Goal: Task Accomplishment & Management: Manage account settings

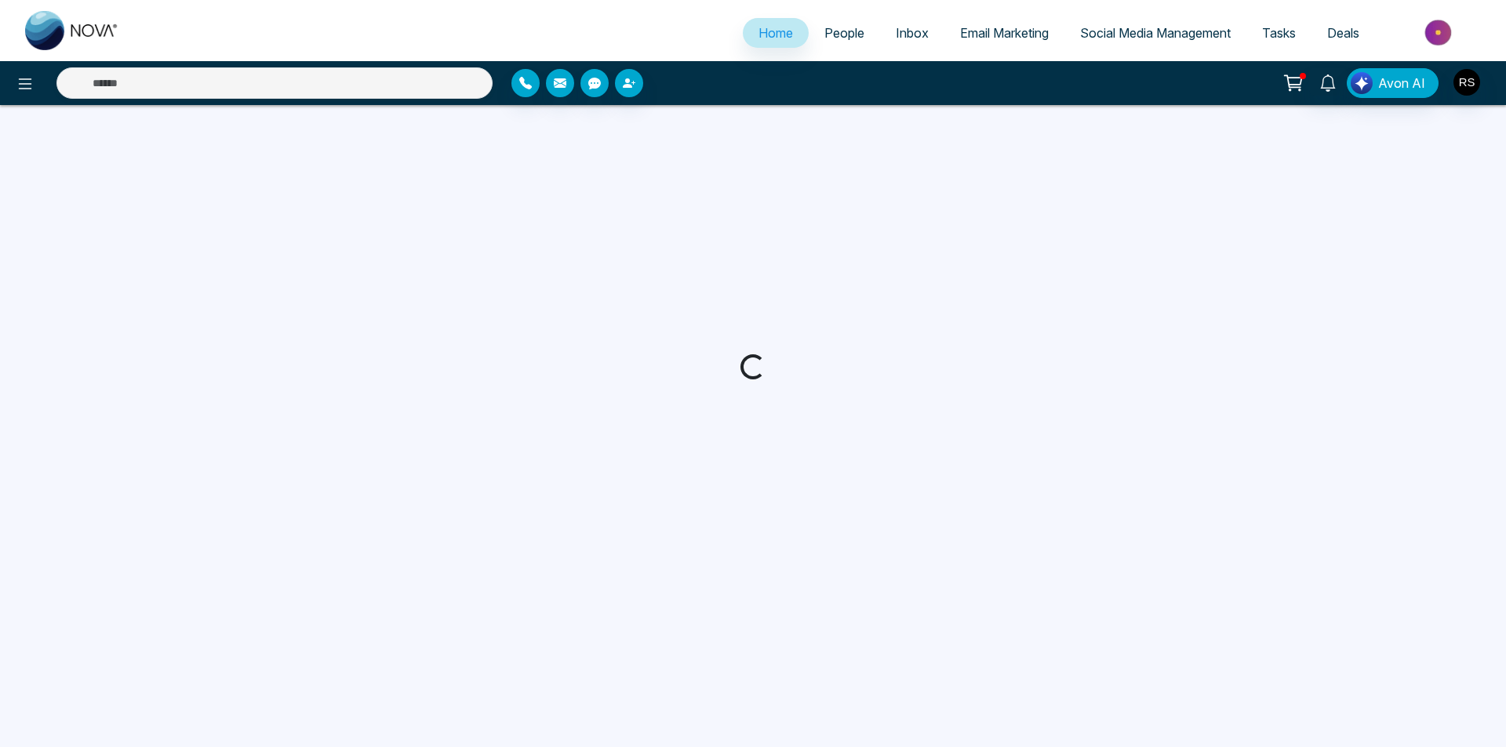
select select "*"
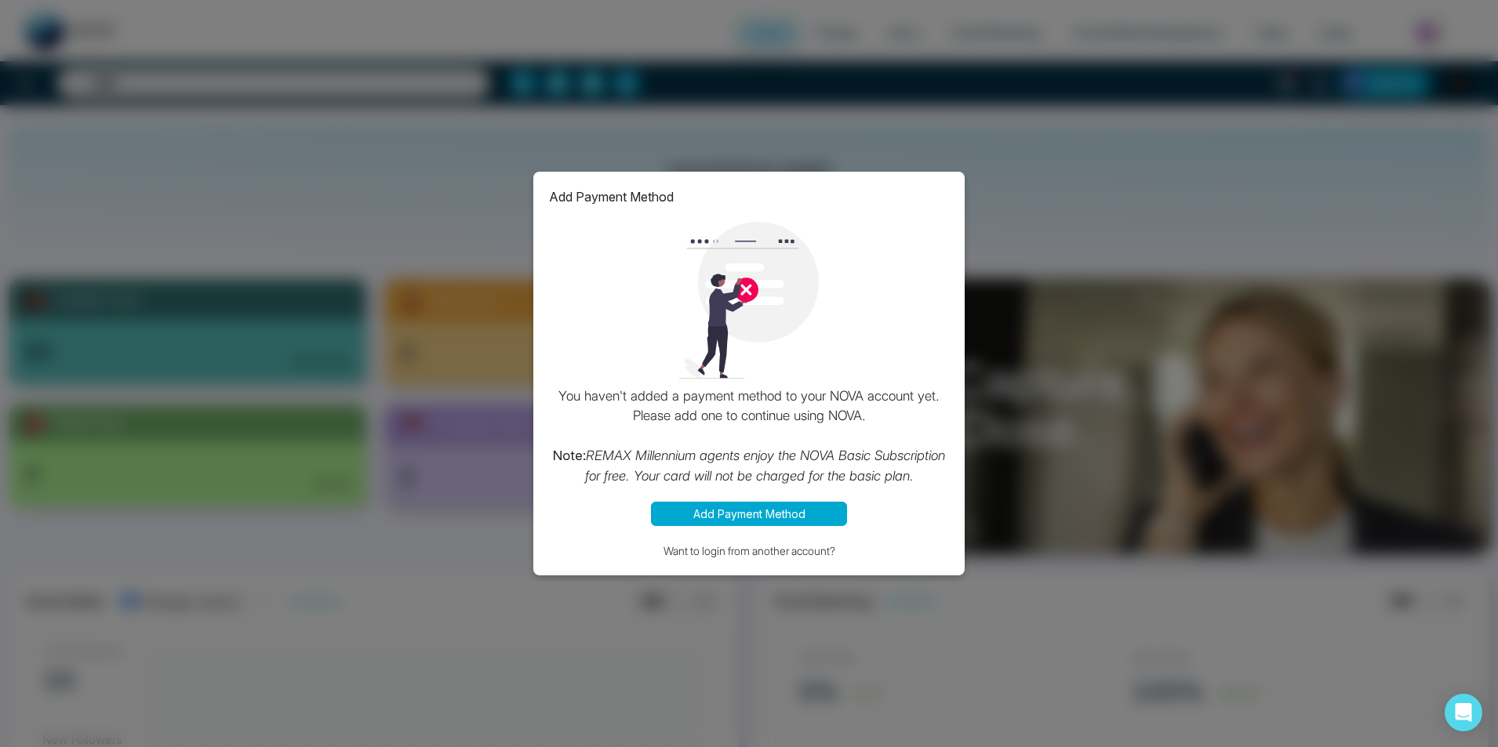
click at [761, 517] on button "Add Payment Method" at bounding box center [749, 514] width 196 height 24
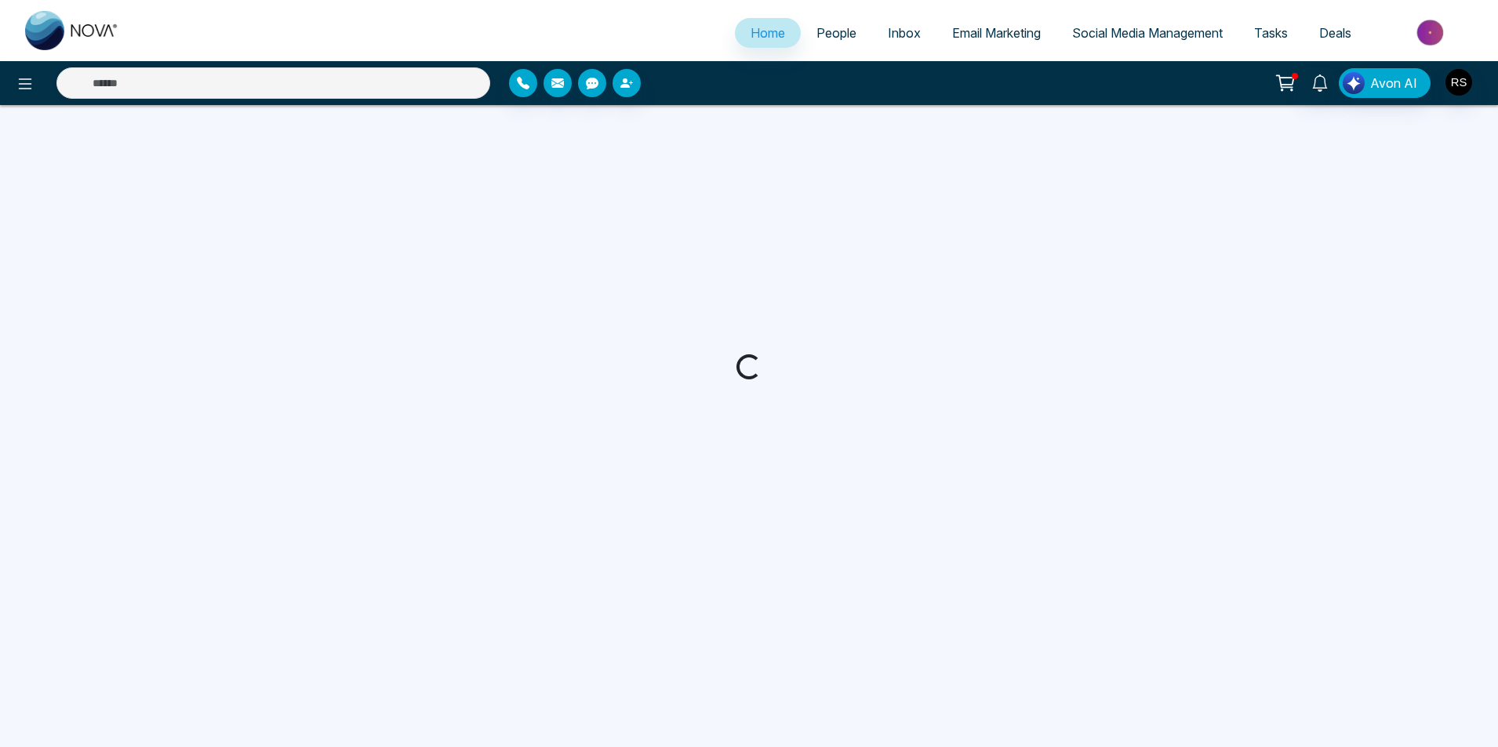
select select "*"
